Goal: Information Seeking & Learning: Learn about a topic

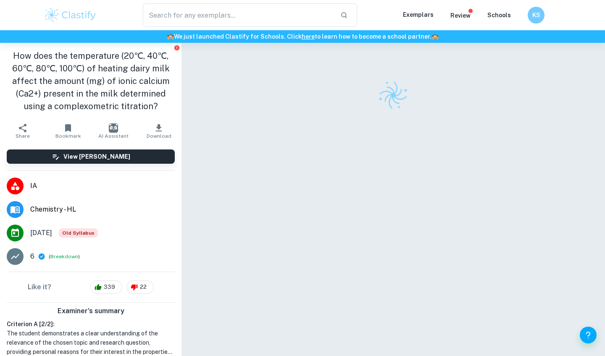
checkbox input "true"
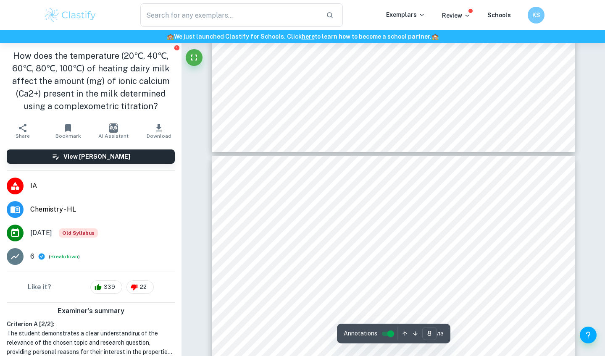
type input "9"
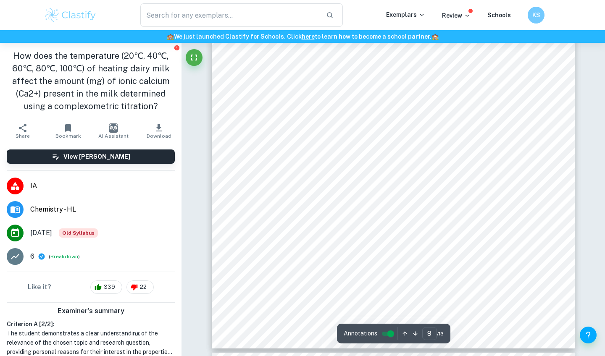
scroll to position [4026, 0]
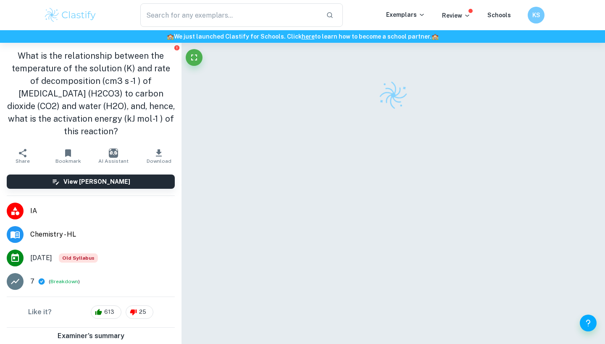
checkbox input "true"
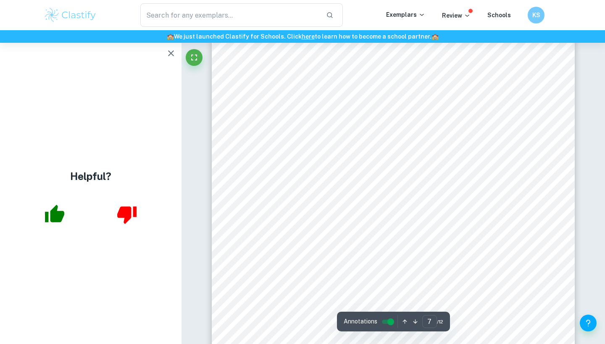
scroll to position [3276, 0]
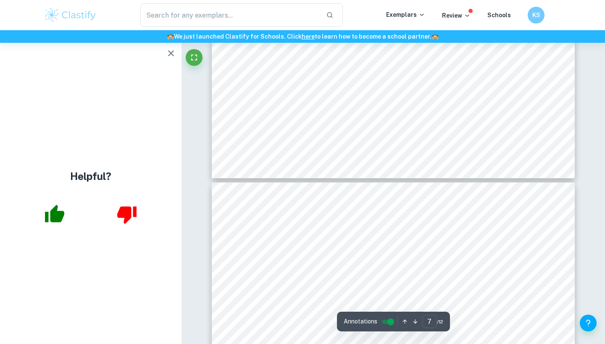
type input "8"
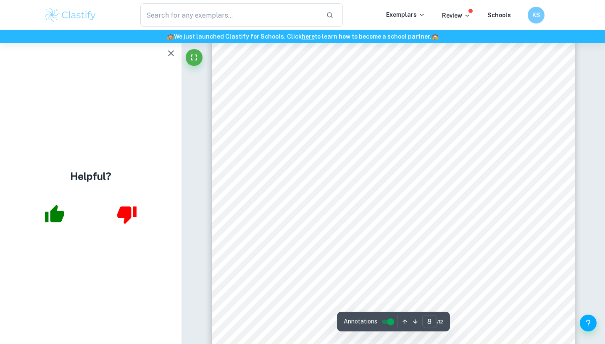
scroll to position [3879, 0]
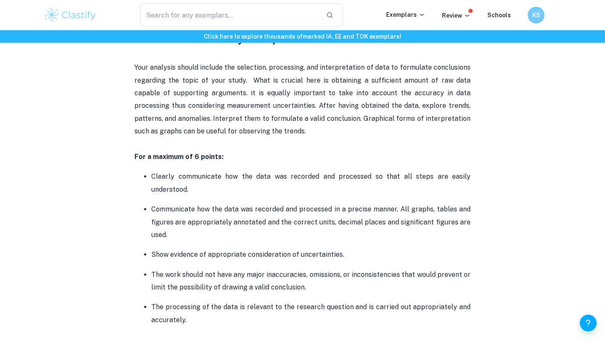
scroll to position [994, 0]
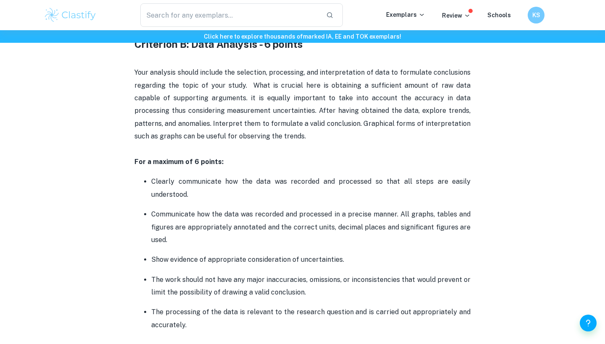
drag, startPoint x: 194, startPoint y: 320, endPoint x: 108, endPoint y: 157, distance: 184.6
click at [108, 157] on div "Chemistry IA Criteria and Checklist [2025 updated] By Julia • February 16, 2024…" at bounding box center [302, 323] width 517 height 2506
copy div "For a maximum of 6 points: Clearly communicate how the data was recorded and pr…"
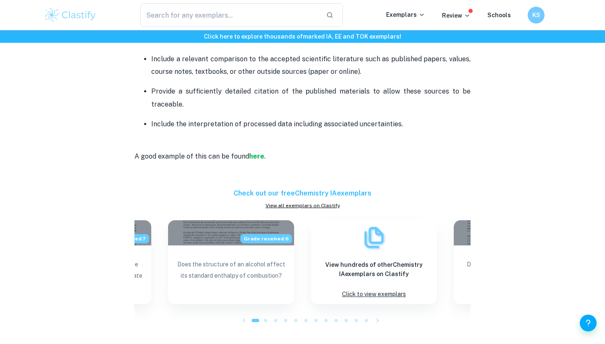
scroll to position [1529, 0]
